Goal: Task Accomplishment & Management: Complete application form

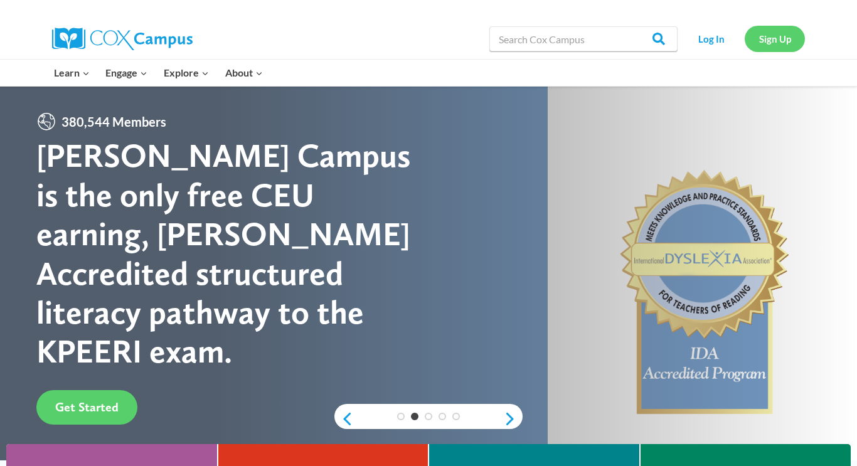
click at [765, 41] on link "Sign Up" at bounding box center [775, 39] width 60 height 26
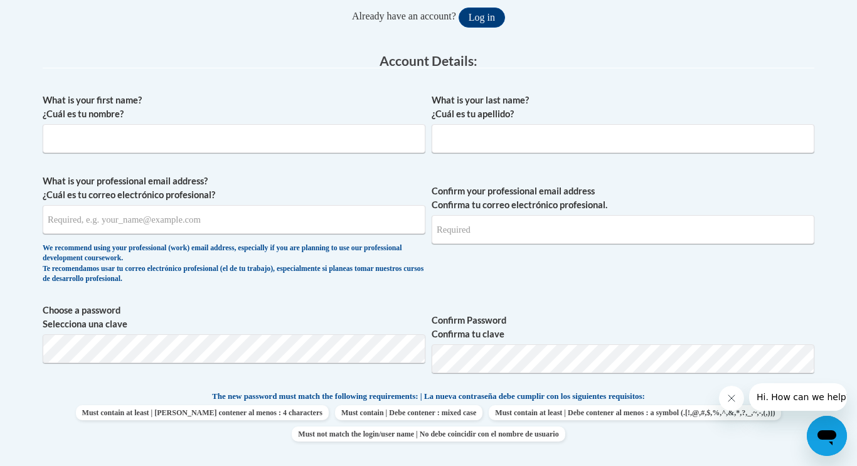
scroll to position [294, 0]
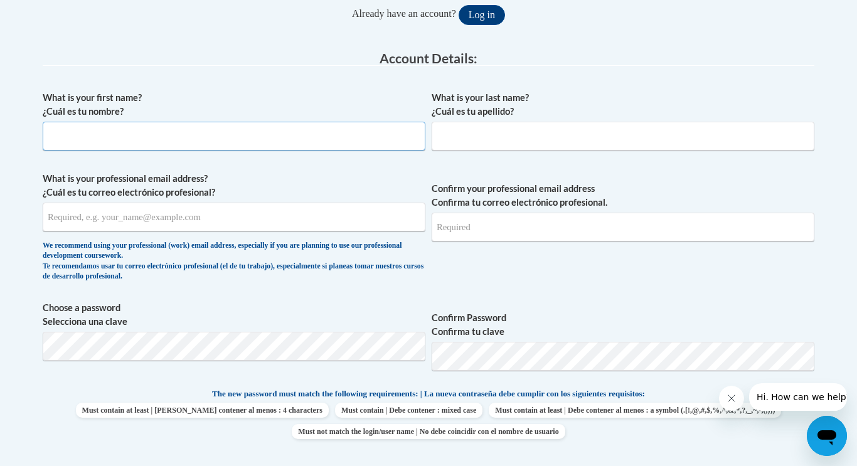
click at [277, 137] on input "What is your first name? ¿Cuál es tu nombre?" at bounding box center [234, 136] width 383 height 29
type input "Christine"
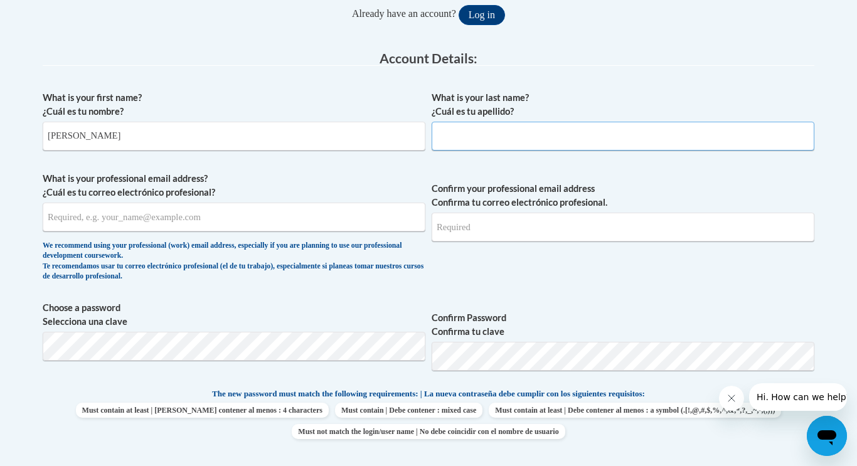
click at [586, 125] on input "What is your last name? ¿Cuál es tu apellido?" at bounding box center [623, 136] width 383 height 29
type input "Alexander"
click at [318, 230] on input "What is your professional email address? ¿Cuál es tu correo electrónico profesi…" at bounding box center [234, 217] width 383 height 29
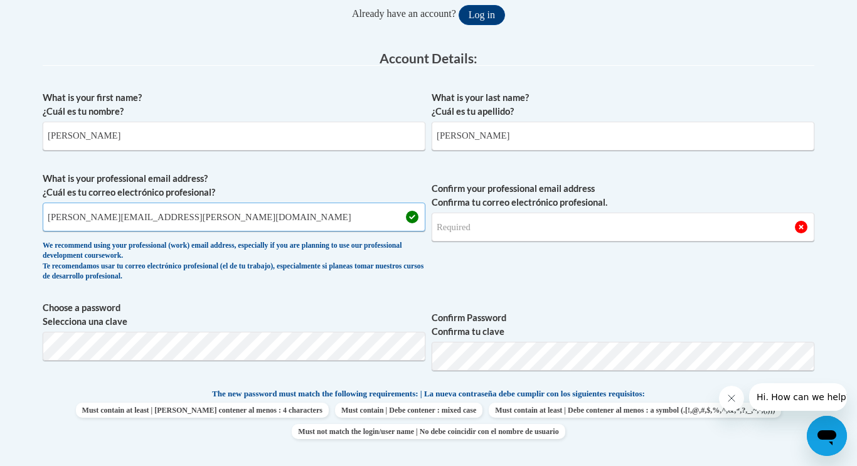
type input "christine.alexander@bcesc.org"
click at [587, 226] on input "Confirm your professional email address Confirma tu correo electrónico profesio…" at bounding box center [623, 227] width 383 height 29
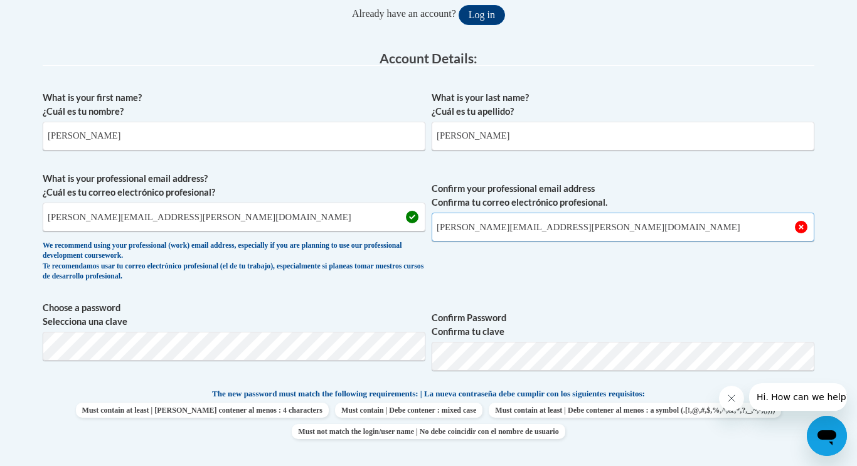
type input "christine.alexander@bcesc.org"
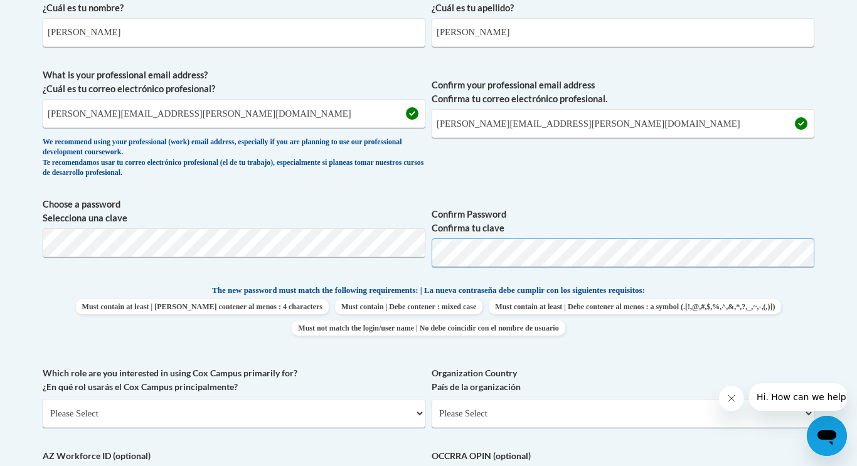
scroll to position [399, 0]
click at [152, 283] on p "The new password must match the following requirements: | La nueva contraseña d…" at bounding box center [429, 290] width 772 height 16
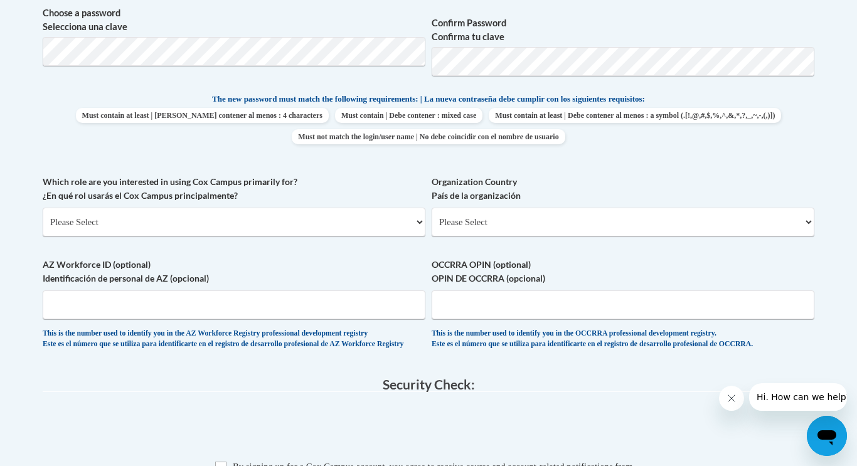
scroll to position [590, 0]
click at [388, 219] on select "Please Select College/University | Colegio/Universidad Community/Nonprofit Part…" at bounding box center [234, 220] width 383 height 29
select select "fbf2d438-af2f-41f8-98f1-81c410e29de3"
click at [43, 206] on select "Please Select College/University | Colegio/Universidad Community/Nonprofit Part…" at bounding box center [234, 220] width 383 height 29
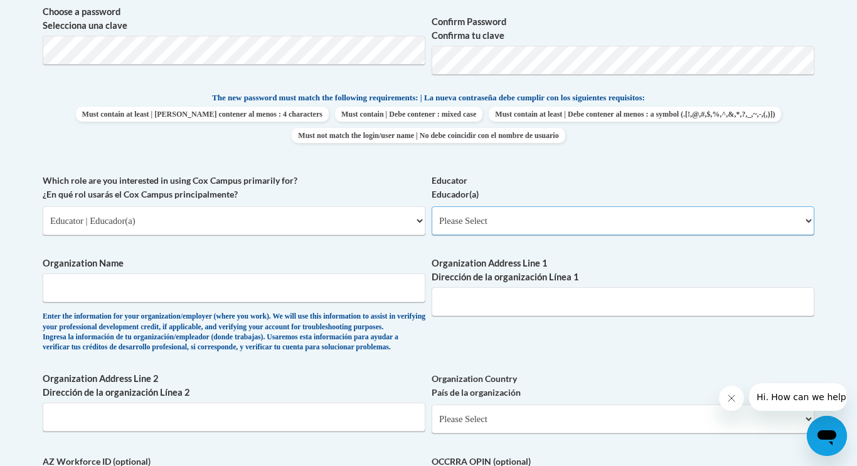
click at [586, 220] on select "Please Select Early Learning/Daycare Teacher/Family Home Care Provider | Maestr…" at bounding box center [623, 220] width 383 height 29
select select "5e2af403-4f2c-4e49-a02f-103e55d7b75b"
click at [432, 206] on select "Please Select Early Learning/Daycare Teacher/Family Home Care Provider | Maestr…" at bounding box center [623, 220] width 383 height 29
click at [300, 301] on input "Organization Name" at bounding box center [234, 288] width 383 height 29
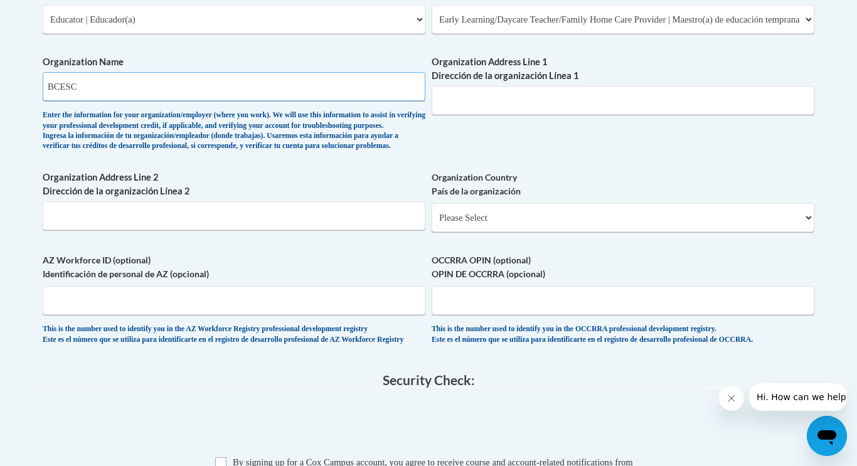
scroll to position [823, 0]
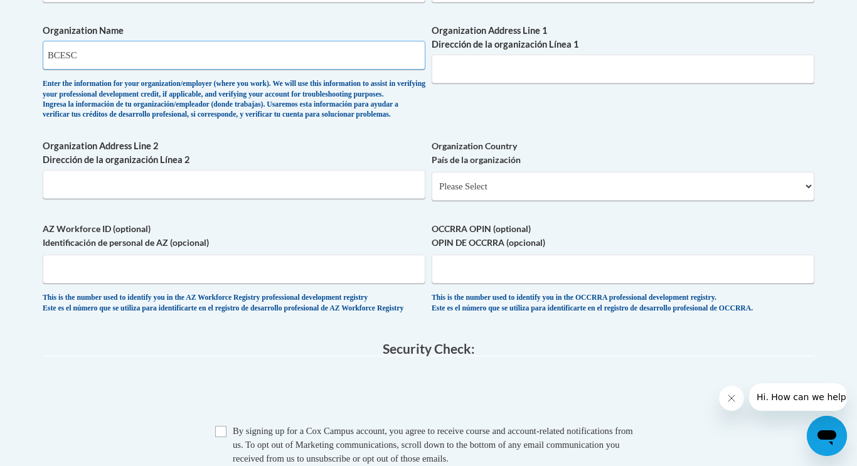
type input "BCESC"
click at [524, 284] on input "OCCRRA OPIN (optional) OPIN DE OCCRRA (opcional)" at bounding box center [623, 269] width 383 height 29
type input "1146-5155"
click at [526, 201] on select "Please Select United States | Estados Unidos Outside of the United States | Fue…" at bounding box center [623, 186] width 383 height 29
select select "ad49bcad-a171-4b2e-b99c-48b446064914"
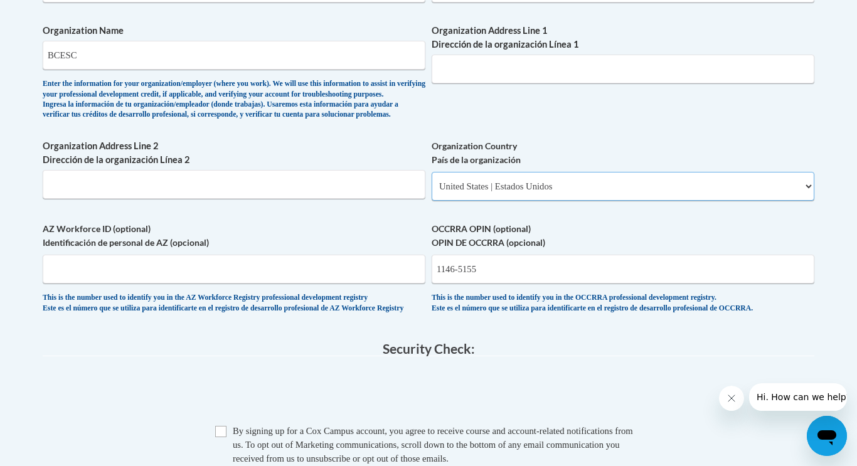
click at [432, 192] on select "Please Select United States | Estados Unidos Outside of the United States | Fue…" at bounding box center [623, 186] width 383 height 29
select select
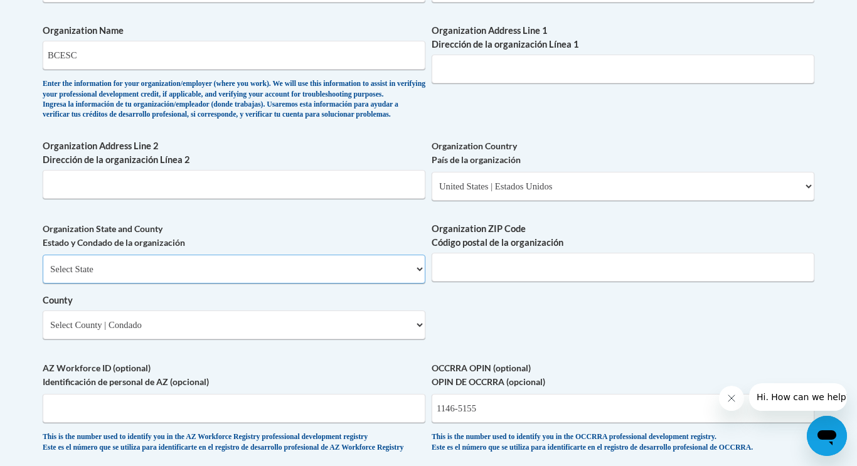
click at [348, 284] on select "Select State Alabama Alaska Arizona Arkansas California Colorado Connecticut De…" at bounding box center [234, 269] width 383 height 29
select select "Ohio"
click at [43, 275] on select "Select State Alabama Alaska Arizona Arkansas California Colorado Connecticut De…" at bounding box center [234, 269] width 383 height 29
click at [541, 282] on input "Organization ZIP Code Código postal de la organización" at bounding box center [623, 267] width 383 height 29
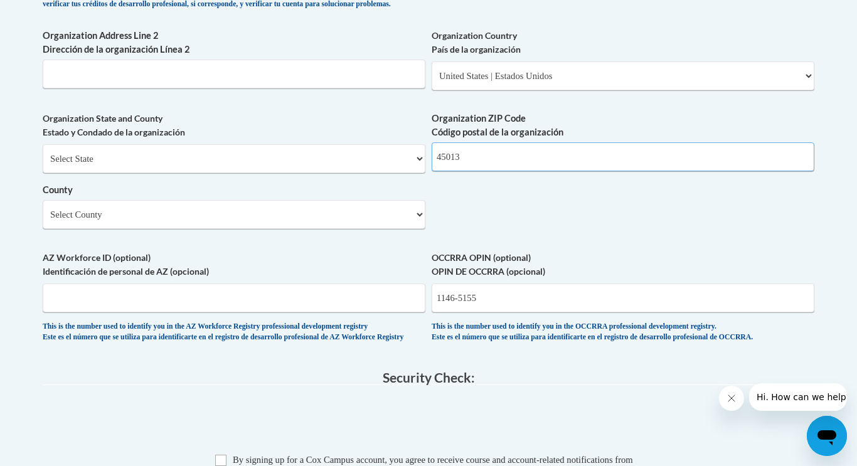
scroll to position [935, 0]
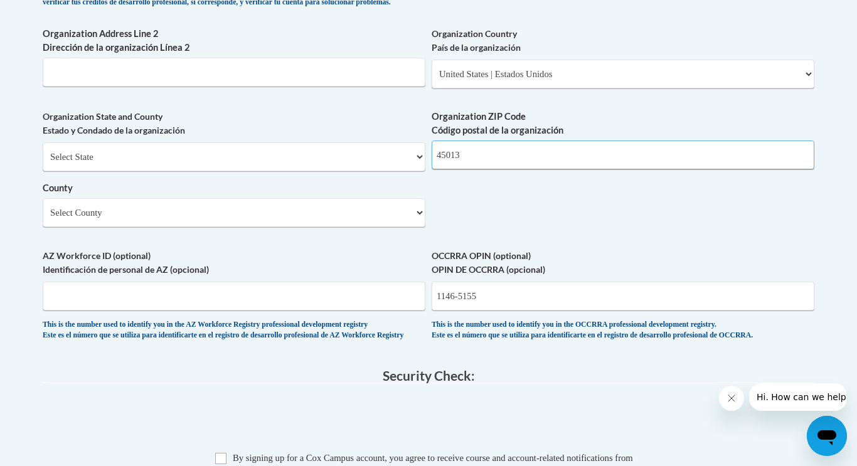
type input "45013"
click at [408, 227] on select "Select County Adams Allen Ashland Ashtabula Athens Auglaize Belmont Brown Butle…" at bounding box center [234, 212] width 383 height 29
select select "Butler"
click at [43, 219] on select "Select County Adams Allen Ashland Ashtabula Athens Auglaize Belmont Brown Butle…" at bounding box center [234, 212] width 383 height 29
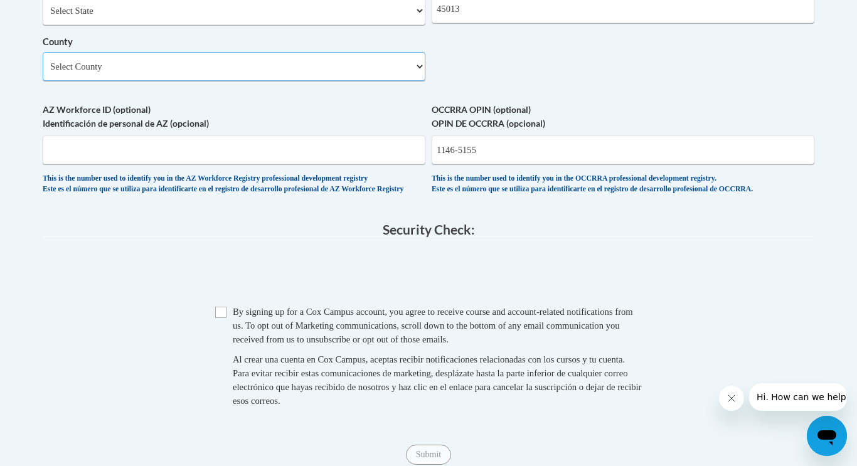
scroll to position [1082, 0]
click at [218, 317] on input "Checkbox" at bounding box center [220, 311] width 11 height 11
checkbox input "true"
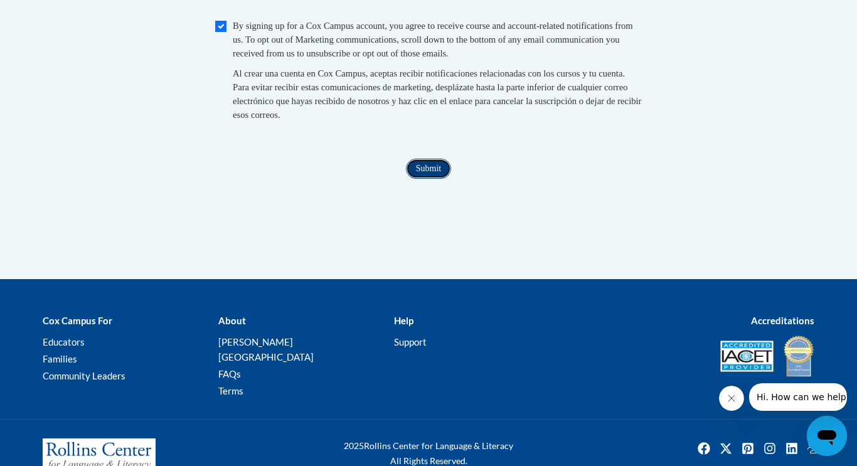
click at [429, 179] on input "Submit" at bounding box center [428, 169] width 45 height 20
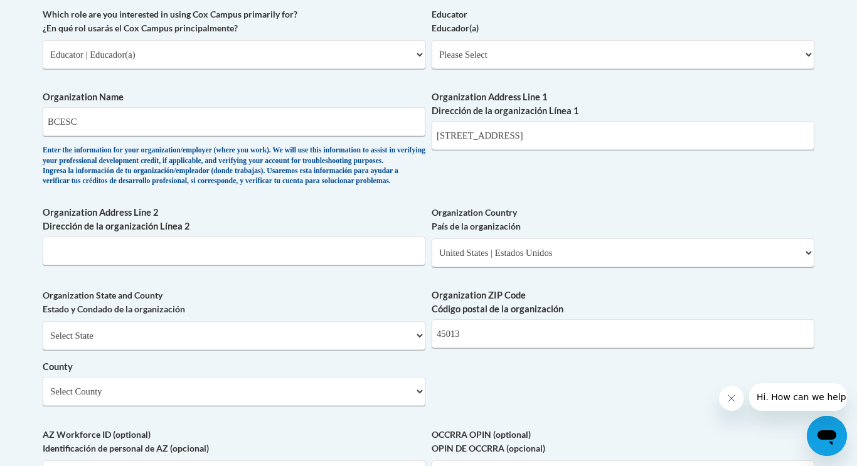
scroll to position [754, 0]
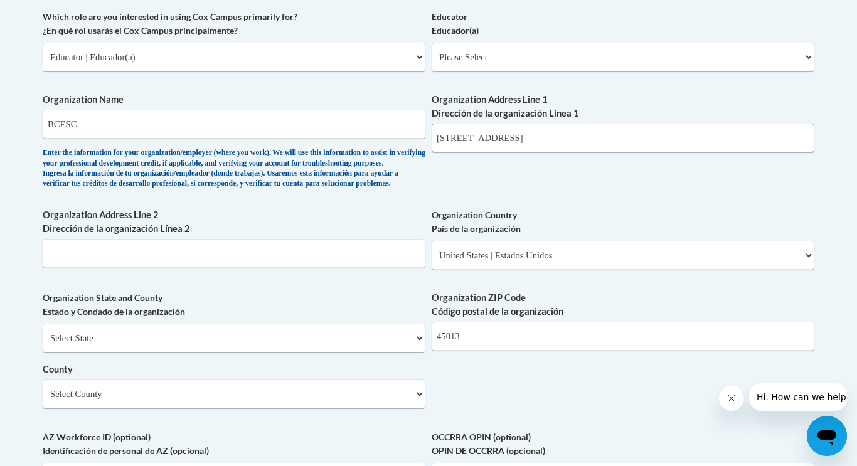
click at [671, 142] on input "400 N Erie Blvd STE" at bounding box center [623, 138] width 383 height 29
type input "400 N Erie Blvd STE A, Hamilton OH"
click at [475, 351] on input "45013" at bounding box center [623, 336] width 383 height 29
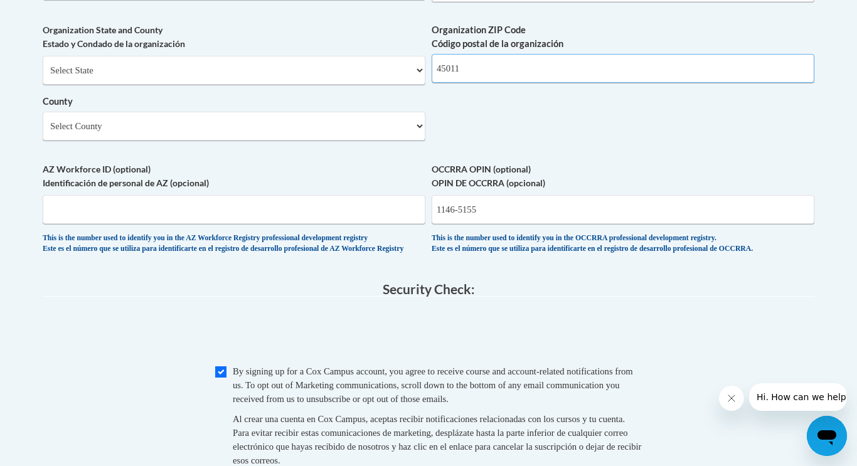
scroll to position [1023, 0]
type input "45011"
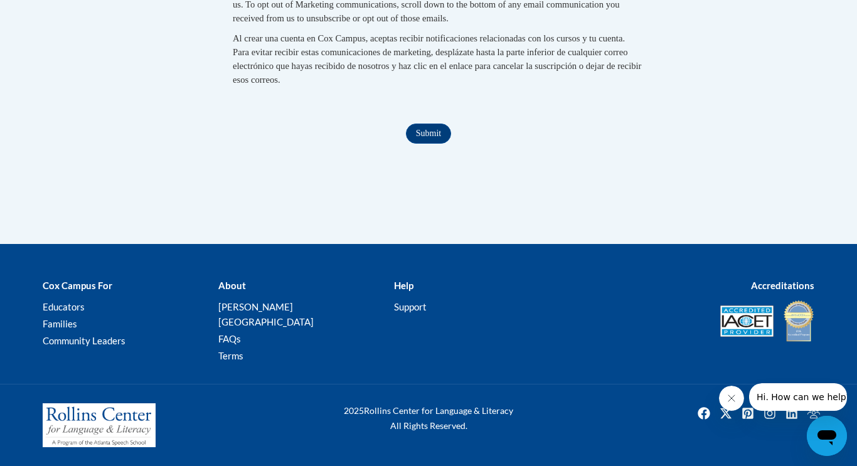
scroll to position [1416, 0]
click at [440, 144] on input "Submit" at bounding box center [428, 134] width 45 height 20
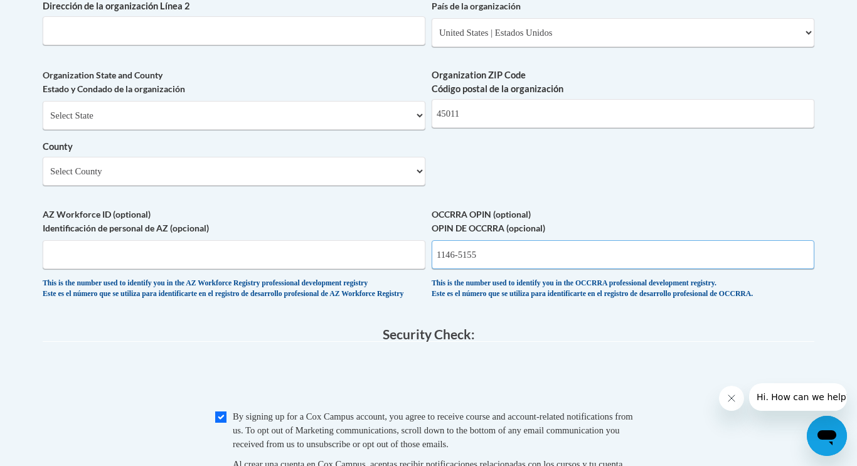
scroll to position [976, 0]
click at [460, 270] on input "1146-5155" at bounding box center [623, 255] width 383 height 29
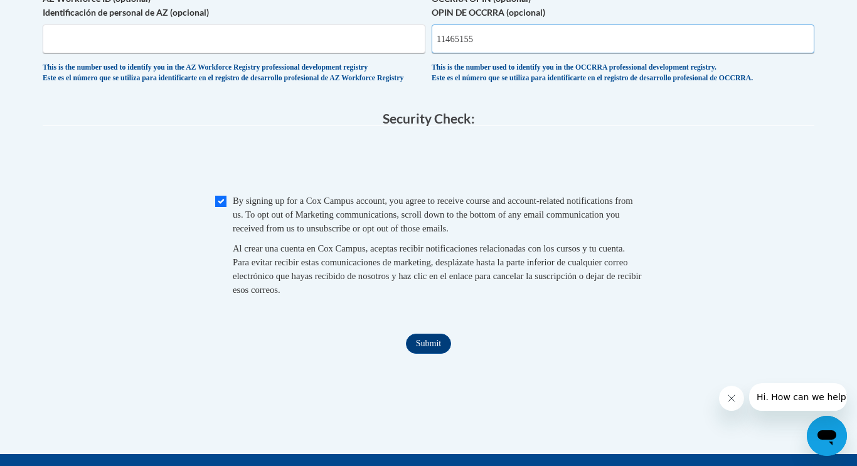
scroll to position [1193, 0]
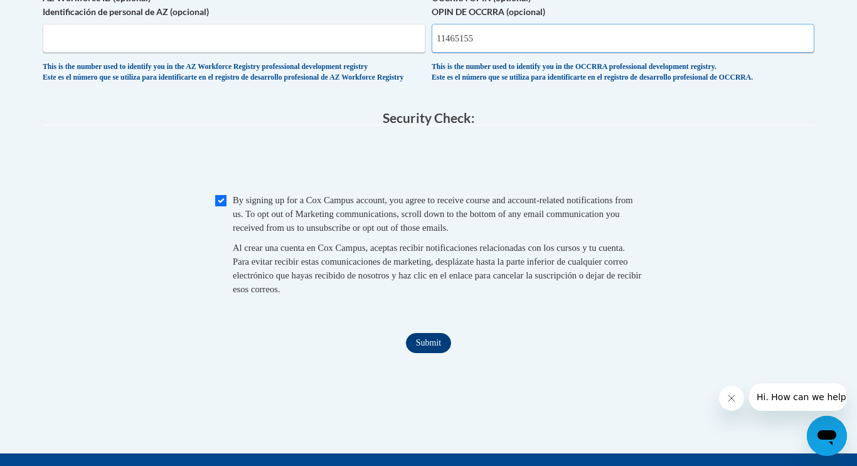
type input "11465155"
click at [415, 353] on input "Submit" at bounding box center [428, 343] width 45 height 20
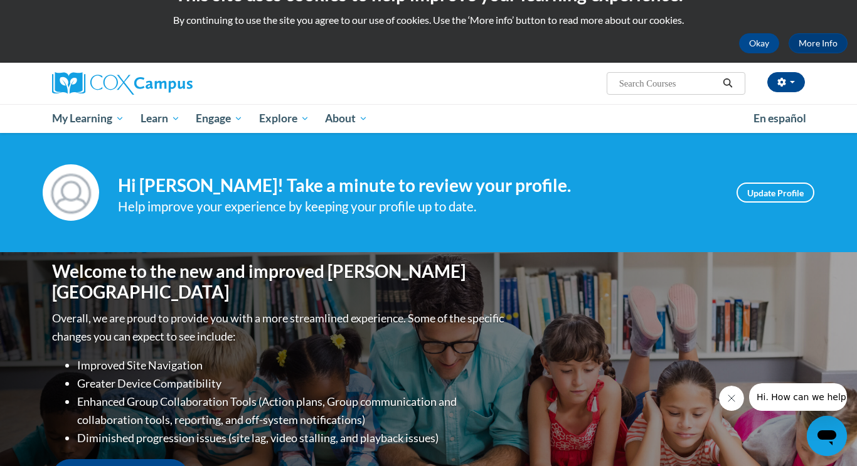
scroll to position [33, 0]
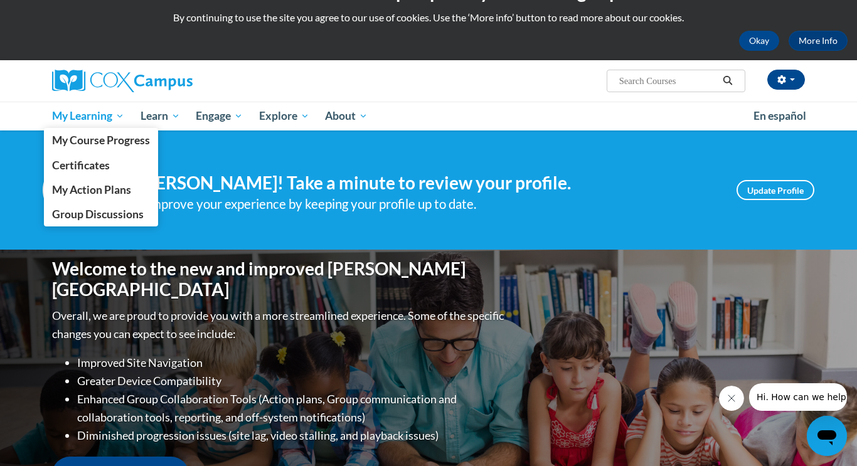
click at [99, 109] on span "My Learning" at bounding box center [88, 116] width 72 height 15
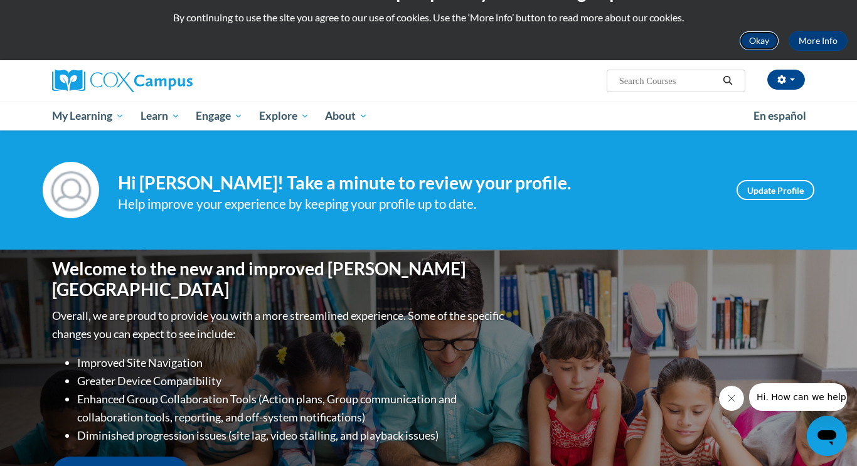
click at [763, 39] on button "Okay" at bounding box center [759, 41] width 40 height 20
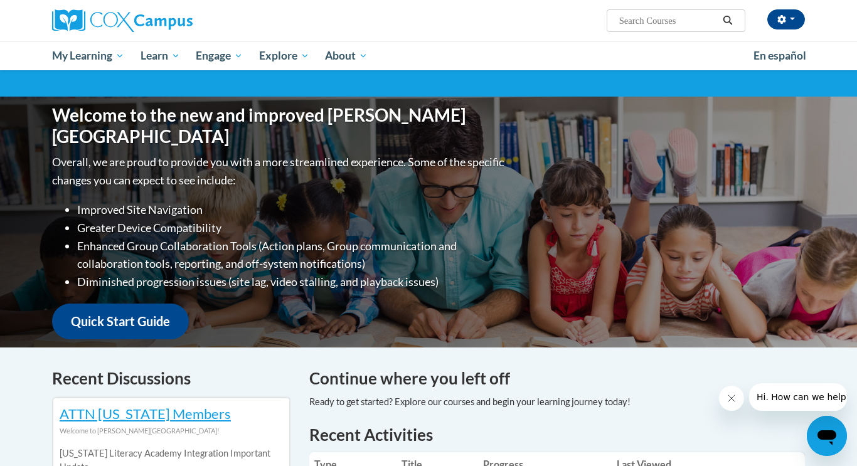
scroll to position [81, 0]
